Goal: Use online tool/utility: Utilize a website feature to perform a specific function

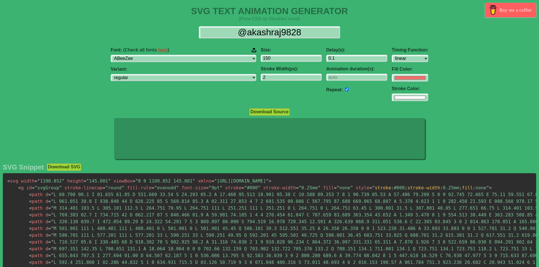
select select "linear"
click at [330, 134] on icon at bounding box center [323, 135] width 15 height 24
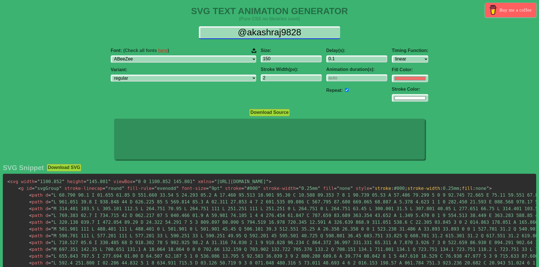
drag, startPoint x: 305, startPoint y: 31, endPoint x: 220, endPoint y: 32, distance: 84.2
click at [220, 32] on input "@akashraj9828" at bounding box center [269, 32] width 141 height 13
paste input "Why innomagine?"
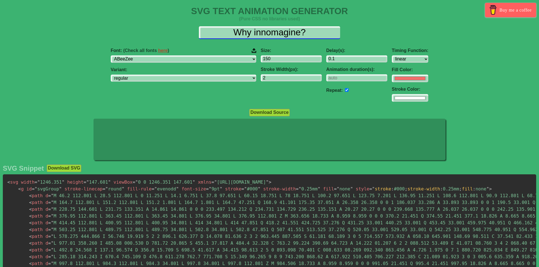
type input "Why innomagine?"
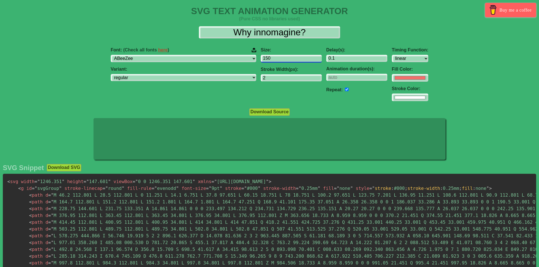
drag, startPoint x: 241, startPoint y: 57, endPoint x: 226, endPoint y: 57, distance: 15.0
click at [258, 57] on div "Size: 150 Stroke Width(px): 2" at bounding box center [291, 74] width 66 height 63
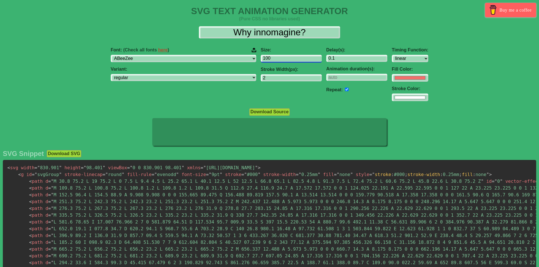
type input "100"
click at [203, 97] on div "Font: (Check all fonts here ) ABeeZee [PERSON_NAME] Display AR One Sans [PERSON…" at bounding box center [183, 74] width 150 height 63
click at [186, 74] on select "regular italic" at bounding box center [183, 78] width 145 height 8
click at [146, 74] on select "regular italic" at bounding box center [183, 78] width 145 height 8
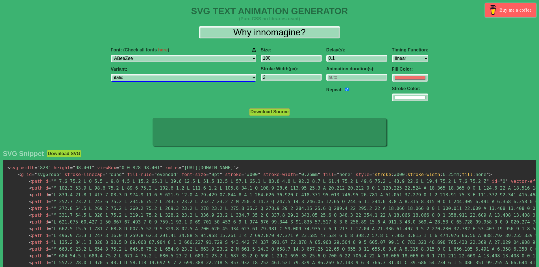
click at [178, 79] on select "regular italic" at bounding box center [183, 78] width 145 height 8
select select "regular"
click at [146, 74] on select "regular italic" at bounding box center [183, 78] width 145 height 8
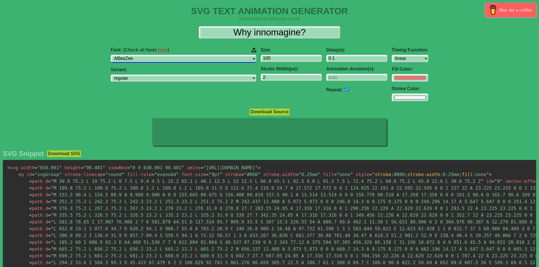
click at [180, 57] on select "ABeeZee [PERSON_NAME] Display AR One Sans [PERSON_NAME] Libre Aboreto Abril Fat…" at bounding box center [183, 59] width 145 height 8
click at [182, 59] on select "ABeeZee [PERSON_NAME] Display AR One Sans [PERSON_NAME] Libre Aboreto Abril Fat…" at bounding box center [183, 59] width 145 height 8
select select "Outfit"
click at [146, 55] on select "ABeeZee [PERSON_NAME] Display AR One Sans [PERSON_NAME] Libre Aboreto Abril Fat…" at bounding box center [183, 59] width 145 height 8
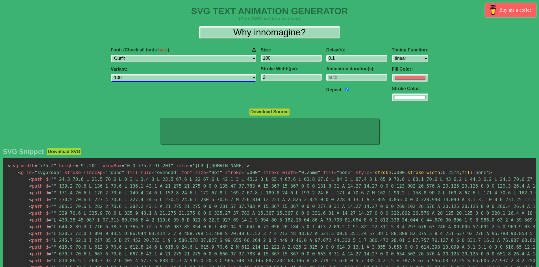
click at [180, 81] on select "100 200 300 regular 500 600 700 800 900" at bounding box center [183, 78] width 145 height 8
click at [146, 74] on select "100 200 300 regular 500 600 700 800 900" at bounding box center [183, 78] width 145 height 8
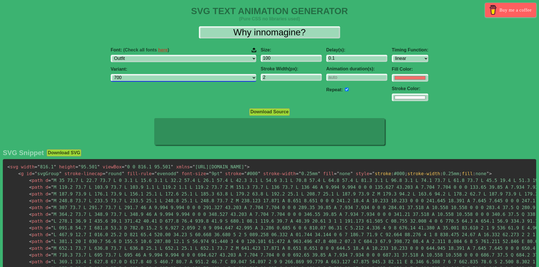
click at [173, 75] on select "100 200 300 regular 500 600 700 800 900" at bounding box center [183, 78] width 145 height 8
click at [146, 74] on select "100 200 300 regular 500 600 700 800 900" at bounding box center [183, 78] width 145 height 8
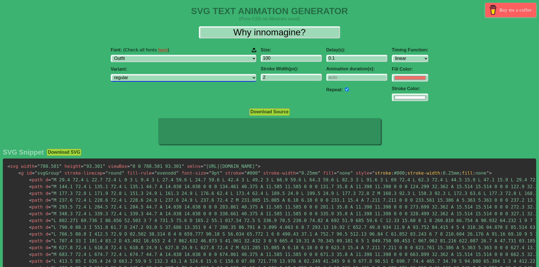
click at [173, 78] on select "100 200 300 regular 500 600 700 800 900" at bounding box center [183, 78] width 145 height 8
select select "200"
click at [146, 74] on select "100 200 300 regular 500 600 700 800 900" at bounding box center [183, 78] width 145 height 8
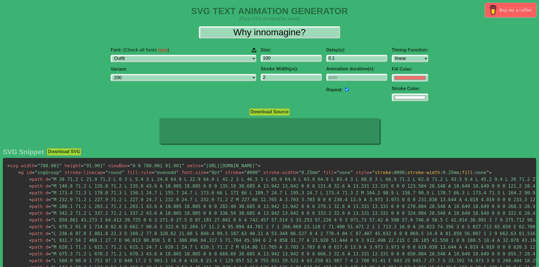
click at [200, 89] on div "Font: (Check all fonts here ) ABeeZee [PERSON_NAME] Display AR One Sans [PERSON…" at bounding box center [183, 74] width 150 height 63
drag, startPoint x: 236, startPoint y: 76, endPoint x: 219, endPoint y: 76, distance: 17.0
click at [219, 76] on div "Font: (Check all fonts here ) ABeeZee [PERSON_NAME] Display AR One Sans [PERSON…" at bounding box center [269, 74] width 539 height 63
click at [282, 76] on input "3" at bounding box center [291, 78] width 61 height 8
click at [282, 76] on input "4" at bounding box center [291, 78] width 61 height 8
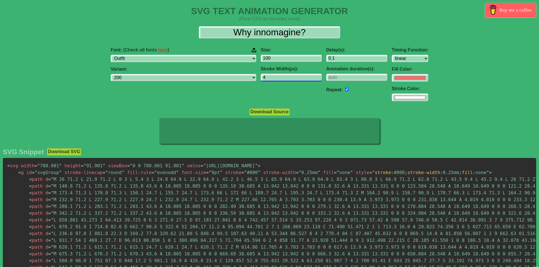
click at [282, 80] on input "4" at bounding box center [291, 78] width 61 height 8
click at [283, 79] on input "3" at bounding box center [291, 78] width 61 height 8
click at [283, 79] on input "2" at bounding box center [291, 78] width 61 height 8
click at [283, 79] on input "1" at bounding box center [291, 78] width 61 height 8
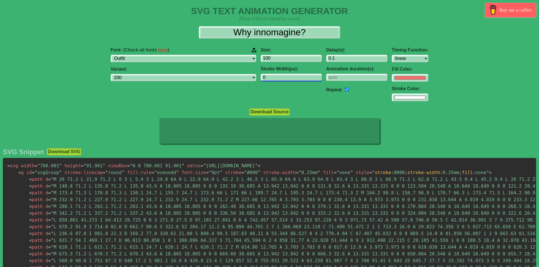
click at [283, 79] on input "0" at bounding box center [291, 78] width 61 height 8
click at [285, 76] on input "1" at bounding box center [291, 78] width 61 height 8
click at [285, 76] on input "2" at bounding box center [291, 78] width 61 height 8
click at [285, 76] on input "3" at bounding box center [291, 78] width 61 height 8
type input "4"
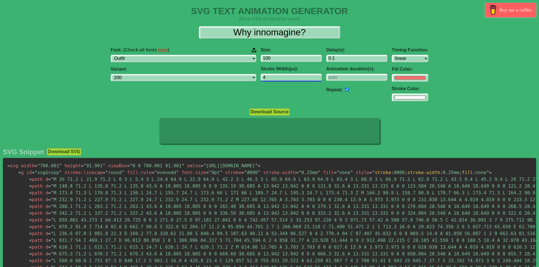
click at [285, 76] on input "4" at bounding box center [291, 78] width 61 height 8
click at [392, 82] on input "#ffffff" at bounding box center [410, 78] width 36 height 8
type input "#000000"
click at [425, 90] on div "Font: (Check all fonts here ) ABeeZee [PERSON_NAME] Display AR One Sans [PERSON…" at bounding box center [269, 74] width 539 height 63
click at [345, 90] on input "checkbox" at bounding box center [347, 90] width 4 height 4
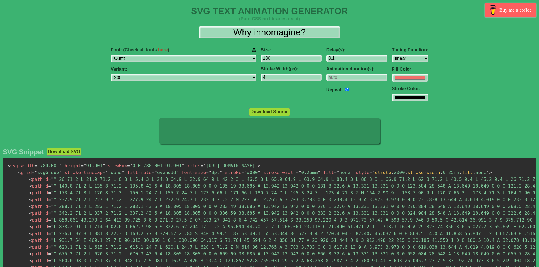
checkbox input "false"
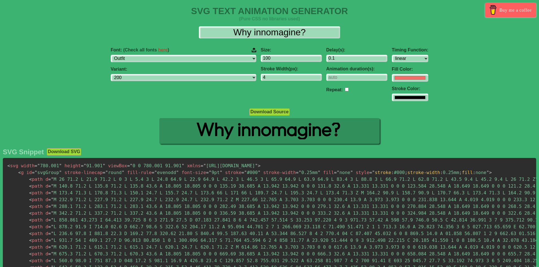
click at [417, 134] on div at bounding box center [269, 131] width 539 height 27
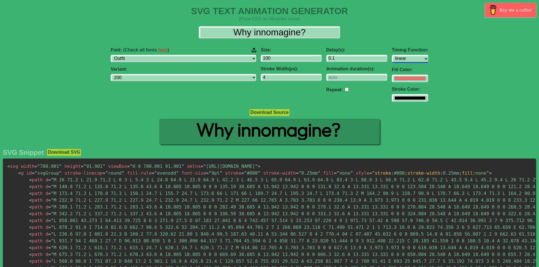
click at [392, 59] on select "ease ease-in ease-out ease-in-out linear step-start step-end" at bounding box center [410, 59] width 36 height 8
select select "ease-in"
click at [392, 55] on select "ease ease-in ease-out ease-in-out linear step-start step-end" at bounding box center [410, 59] width 36 height 8
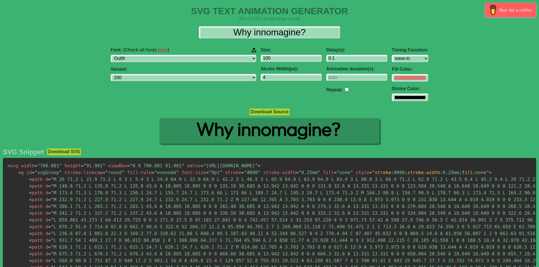
click at [272, 103] on div "Size: 100 Stroke Width(px): 4" at bounding box center [291, 74] width 66 height 63
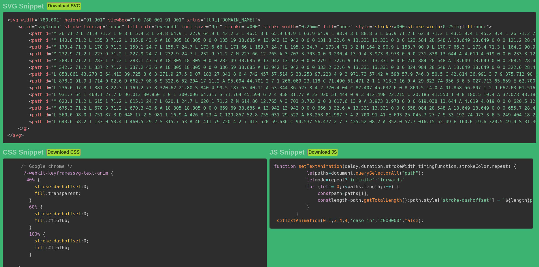
scroll to position [169, 0]
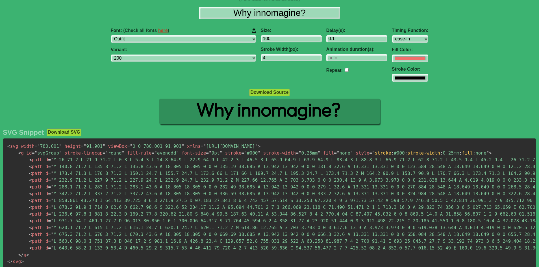
scroll to position [18, 0]
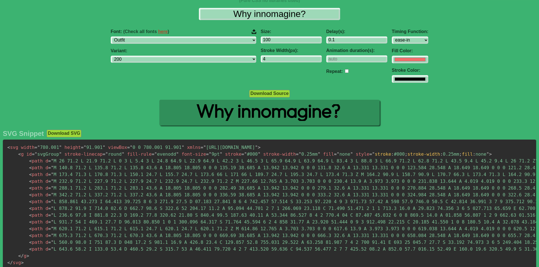
click at [122, 155] on span """ at bounding box center [123, 153] width 3 height 5
click at [284, 114] on icon at bounding box center [269, 113] width 220 height 26
click at [345, 72] on input "checkbox" at bounding box center [347, 71] width 4 height 4
checkbox input "true"
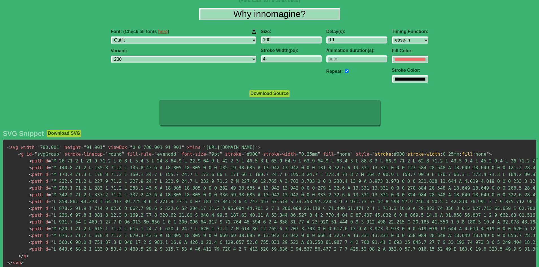
click at [127, 177] on span "= " M 173.4 71.3 L 170.8 71.3 L 150.1 24.7 L 155.7 24.7 L 173.6 66 L 171 66 L 1…" at bounding box center [295, 174] width 495 height 5
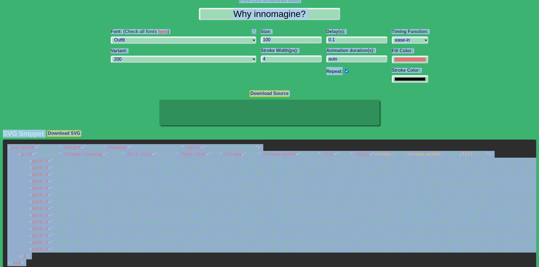
copy div "SVG TEXT ANIMATION GENERATOR (Pure CSS no libraries used) Buy me a coffee Font:…"
click at [455, 58] on div "Font: (Check all fonts here ) ABeeZee [PERSON_NAME] Display AR One Sans [PERSON…" at bounding box center [269, 56] width 539 height 63
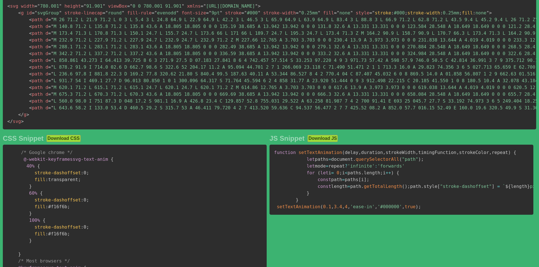
scroll to position [0, 0]
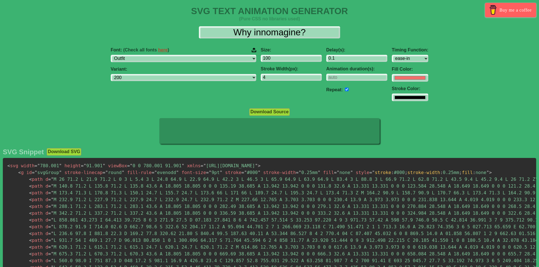
click at [251, 12] on h1 "SVG TEXT ANIMATION GENERATOR" at bounding box center [269, 11] width 539 height 10
click at [107, 88] on div "Font: (Check all fonts here ) ABeeZee [PERSON_NAME] Display AR One Sans [PERSON…" at bounding box center [269, 74] width 539 height 63
click at [510, 74] on div "Font: (Check all fonts here ) ABeeZee [PERSON_NAME] Display AR One Sans [PERSON…" at bounding box center [269, 74] width 539 height 63
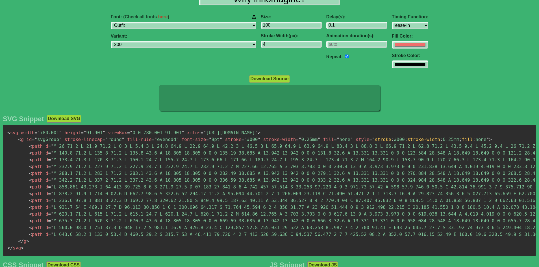
scroll to position [113, 0]
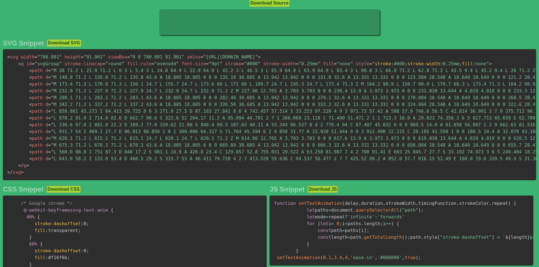
scroll to position [0, 0]
